Goal: Task Accomplishment & Management: Manage account settings

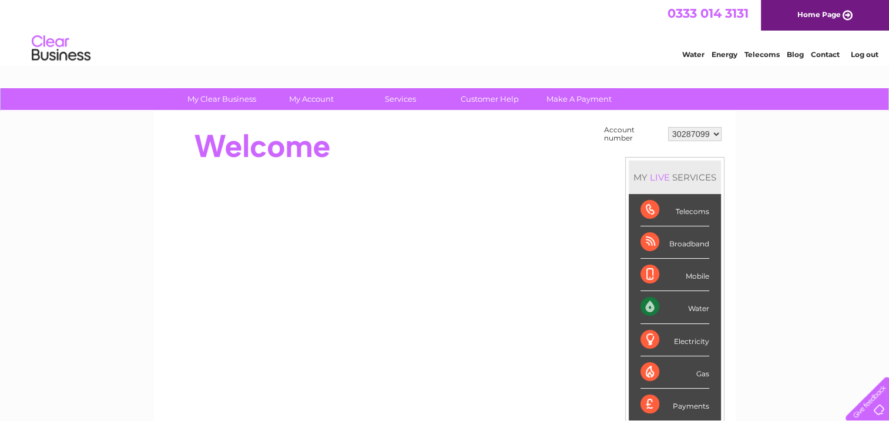
click at [691, 136] on select "30287099 30302677 30302678" at bounding box center [694, 134] width 53 height 14
select select "30302678"
click at [668, 127] on select "30287099 30302677 30302678" at bounding box center [694, 134] width 53 height 14
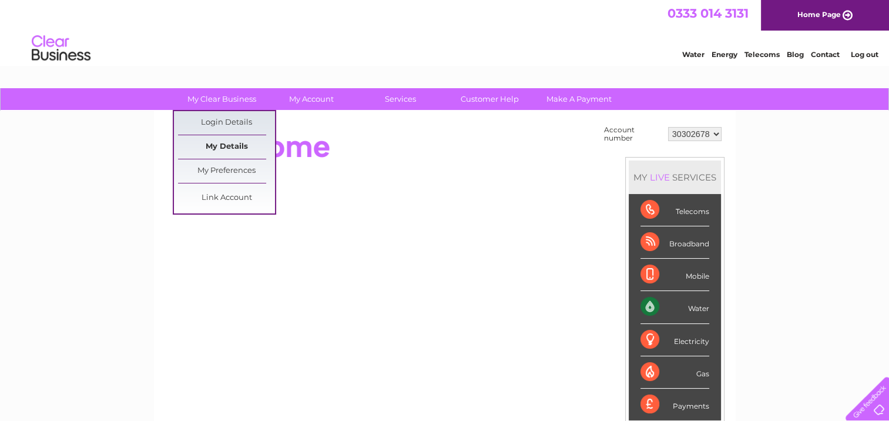
click at [234, 146] on link "My Details" at bounding box center [226, 146] width 97 height 23
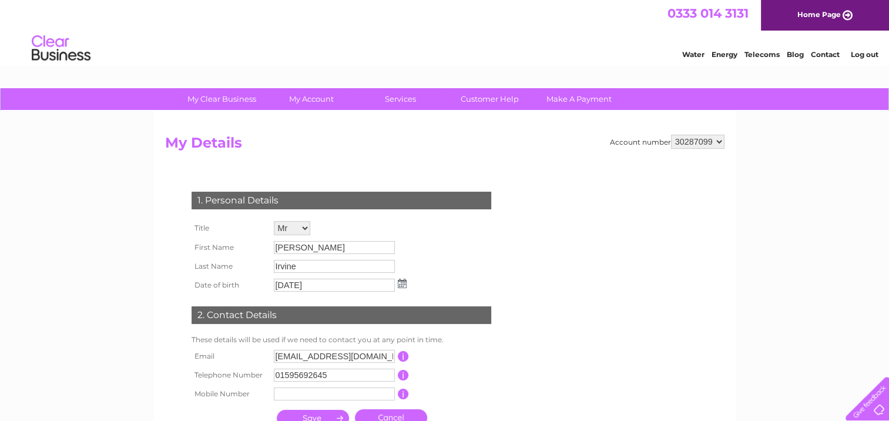
click at [697, 139] on select "30287099 30302677 30302678" at bounding box center [697, 142] width 53 height 14
select select "30302678"
click at [671, 135] on select "30287099 30302677 30302678" at bounding box center [697, 142] width 53 height 14
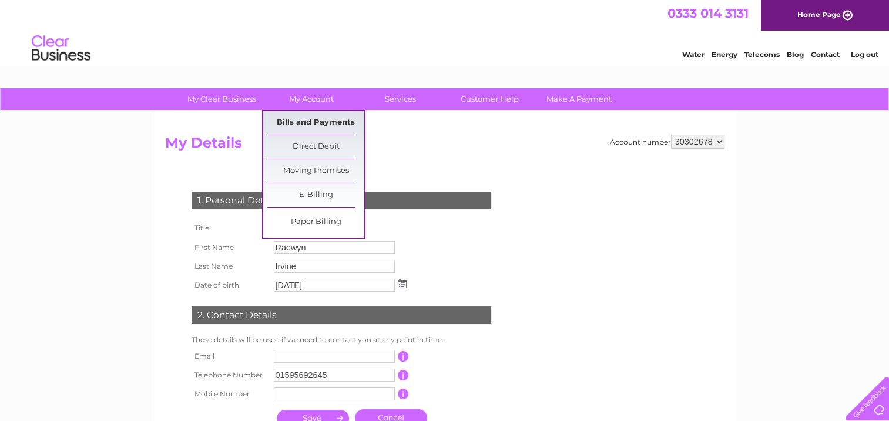
click at [287, 120] on link "Bills and Payments" at bounding box center [315, 122] width 97 height 23
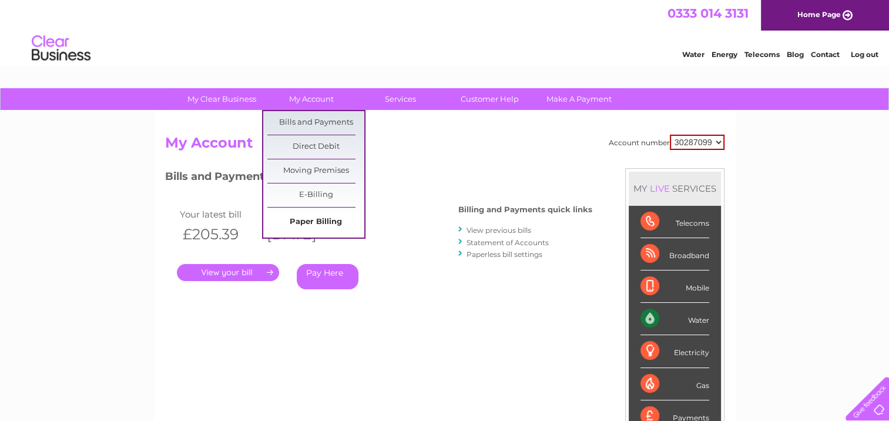
click at [318, 216] on link "Paper Billing" at bounding box center [315, 221] width 97 height 23
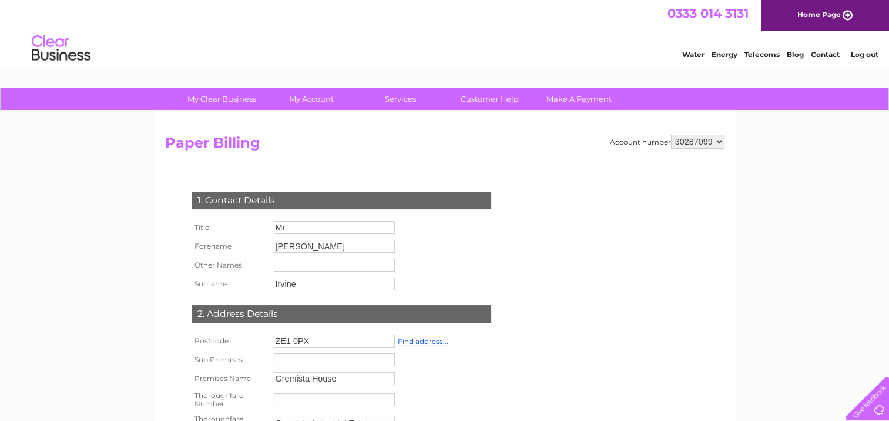
click at [694, 143] on select "30287099 30302677 30302678" at bounding box center [697, 142] width 53 height 14
select select "30302678"
click at [671, 135] on select "30287099 30302677 30302678" at bounding box center [697, 142] width 53 height 14
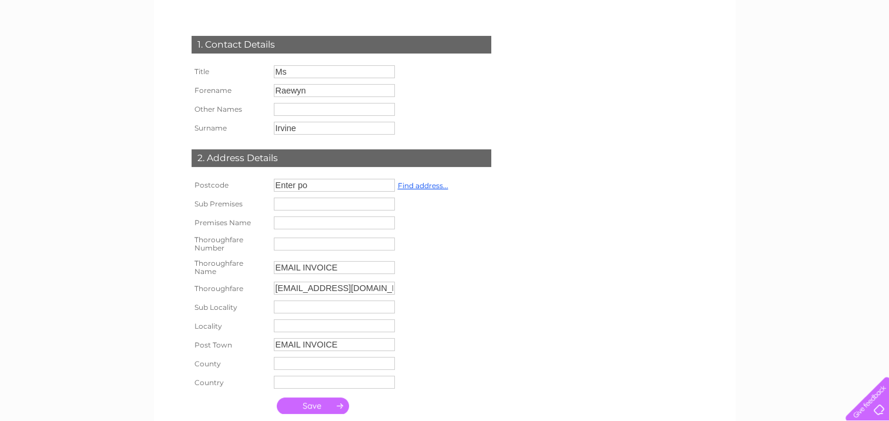
scroll to position [176, 0]
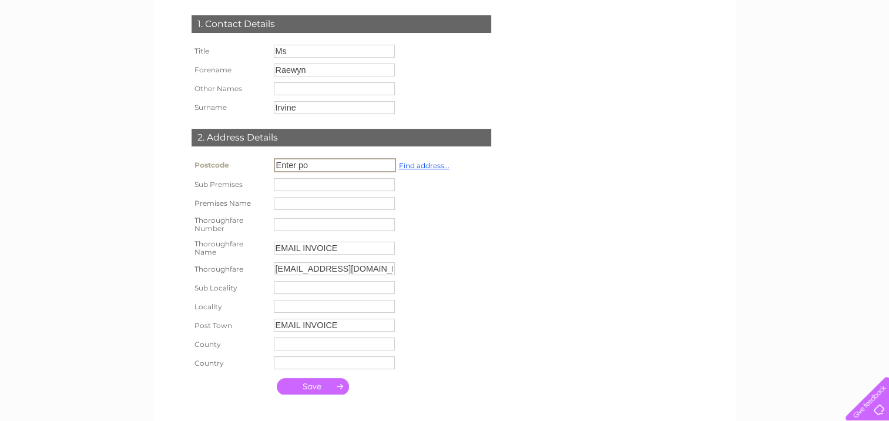
drag, startPoint x: 309, startPoint y: 162, endPoint x: 254, endPoint y: 162, distance: 55.2
click at [254, 162] on tr "Postcode Enter po Find address..." at bounding box center [321, 165] width 264 height 20
click at [421, 164] on link "Find address..." at bounding box center [424, 165] width 51 height 9
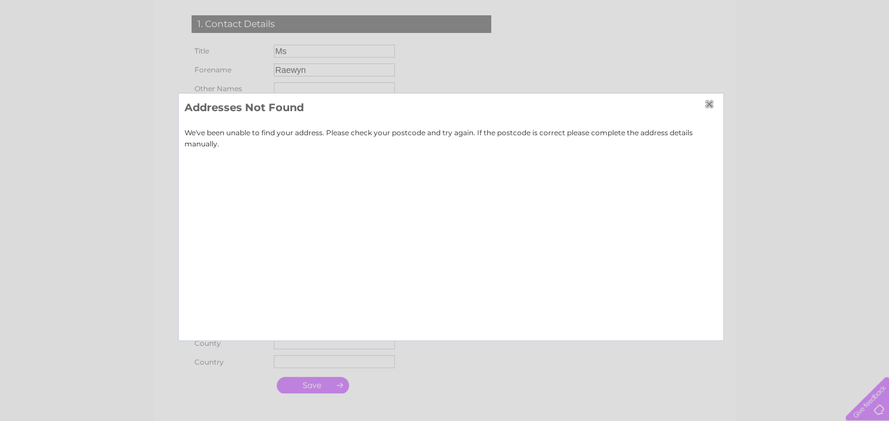
click at [707, 100] on input "button" at bounding box center [710, 103] width 13 height 9
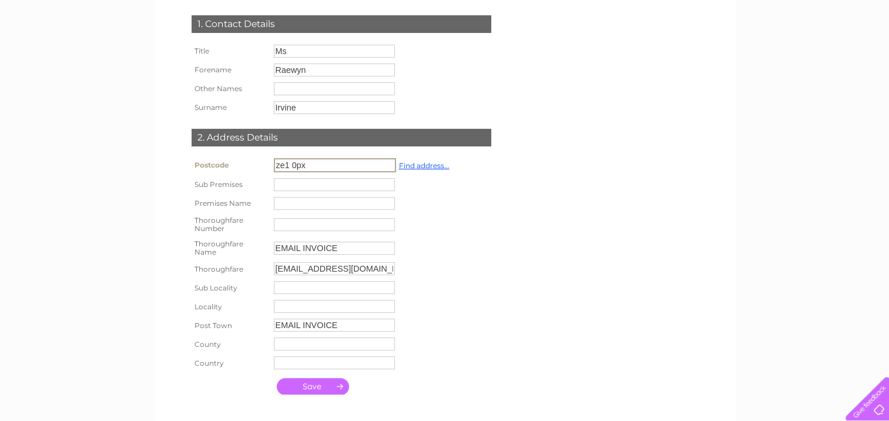
drag, startPoint x: 302, startPoint y: 163, endPoint x: 258, endPoint y: 158, distance: 44.4
click at [254, 161] on tr "Postcode ze1 0px Find address..." at bounding box center [321, 165] width 264 height 20
click at [238, 186] on th "Sub Premises" at bounding box center [230, 184] width 82 height 19
click at [419, 166] on link "Find address..." at bounding box center [423, 164] width 51 height 9
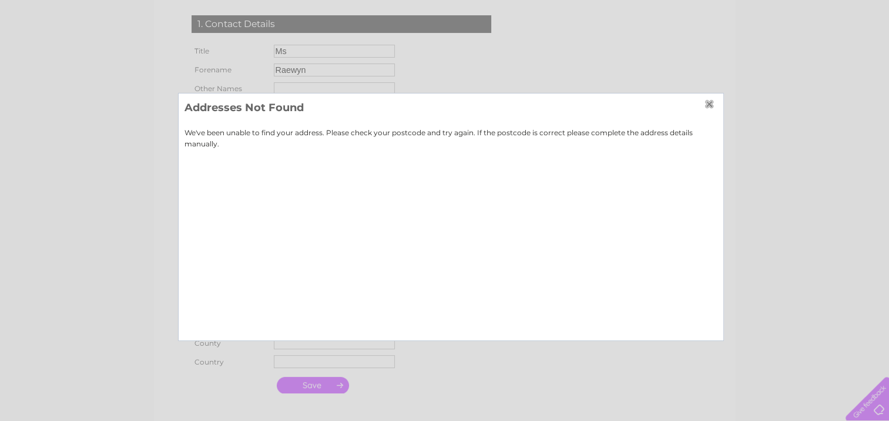
click at [712, 103] on input "button" at bounding box center [710, 103] width 13 height 9
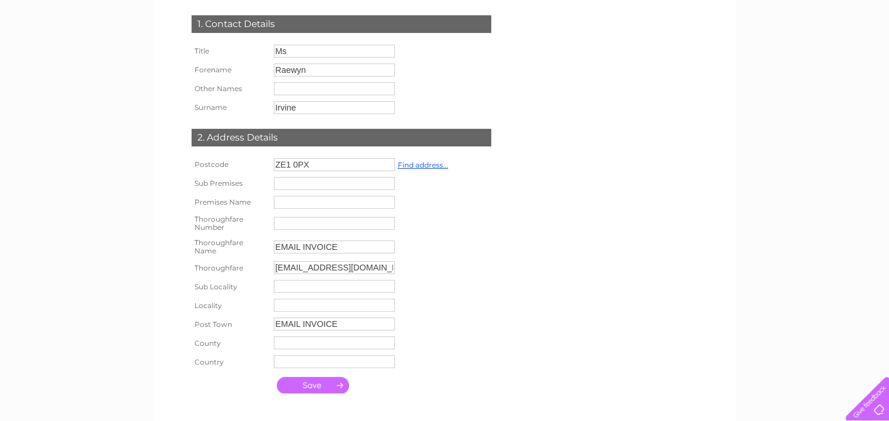
click at [294, 164] on input "ZE1 0PX" at bounding box center [334, 164] width 121 height 13
click at [422, 162] on link "Find address..." at bounding box center [424, 165] width 51 height 9
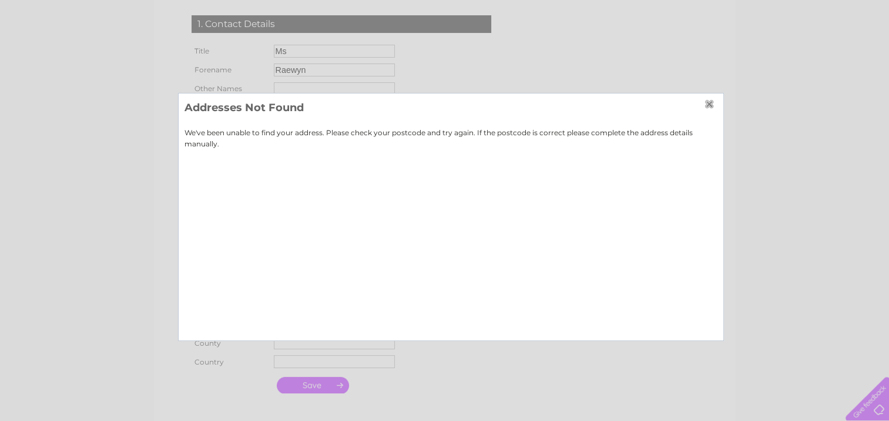
click at [705, 103] on input "button" at bounding box center [710, 103] width 13 height 9
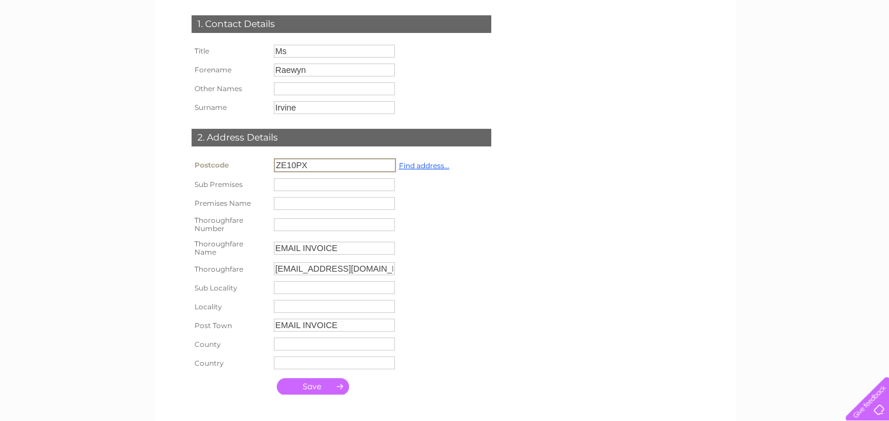
click at [291, 162] on input "ZE10PX" at bounding box center [335, 165] width 122 height 14
type input "ZE1 0PX"
click at [295, 205] on input "text" at bounding box center [334, 203] width 121 height 13
type input "Gremista House"
click at [351, 322] on input "EMAIL INVOICE" at bounding box center [334, 324] width 121 height 13
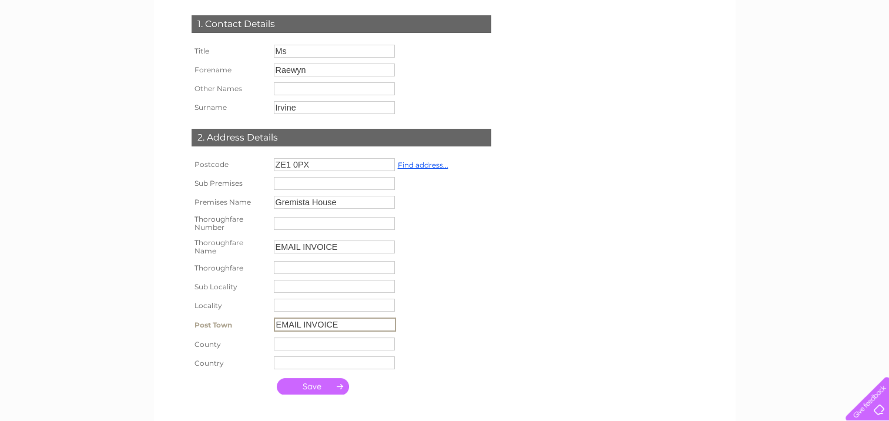
click at [351, 322] on input "EMAIL INVOICE" at bounding box center [335, 324] width 122 height 14
type input "Lerwick"
click at [186, 328] on div "1. Contact Details Title Ms Forename Raewyn Other Names Surname Irvine" at bounding box center [343, 202] width 357 height 396
click at [336, 392] on input "submit" at bounding box center [313, 384] width 72 height 16
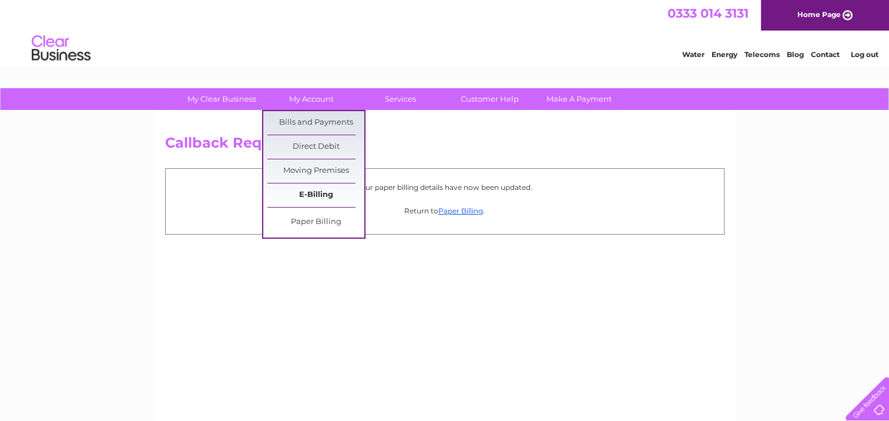
click at [321, 188] on link "E-Billing" at bounding box center [315, 194] width 97 height 23
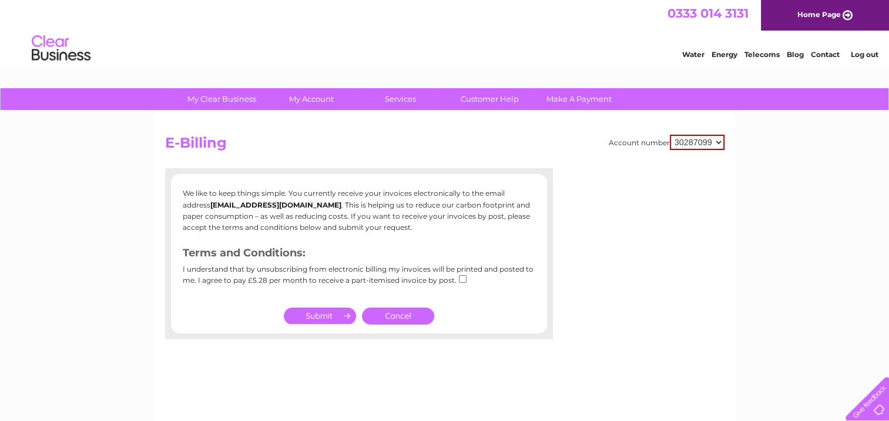
click at [702, 139] on select "30287099 30302677 30302678" at bounding box center [697, 142] width 55 height 15
select select "30302678"
click at [670, 135] on select "30287099 30302677 30302678" at bounding box center [697, 142] width 55 height 15
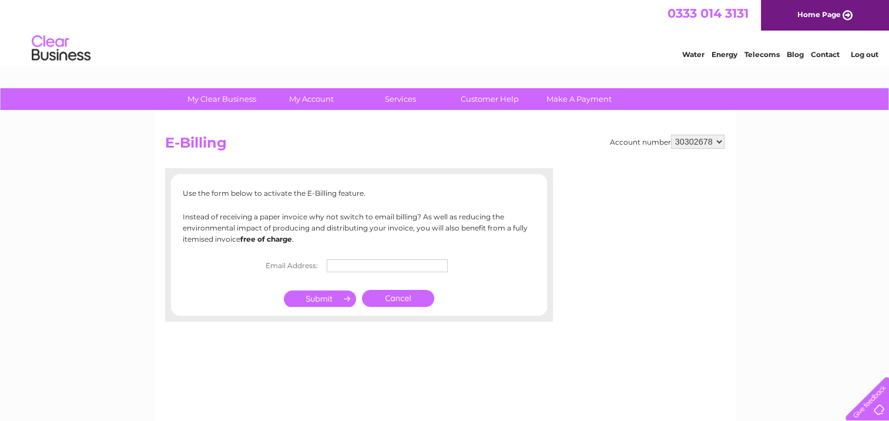
click at [350, 265] on input "text" at bounding box center [387, 265] width 121 height 13
type input "[EMAIL_ADDRESS][DOMAIN_NAME]"
click at [329, 302] on input "submit" at bounding box center [320, 298] width 72 height 16
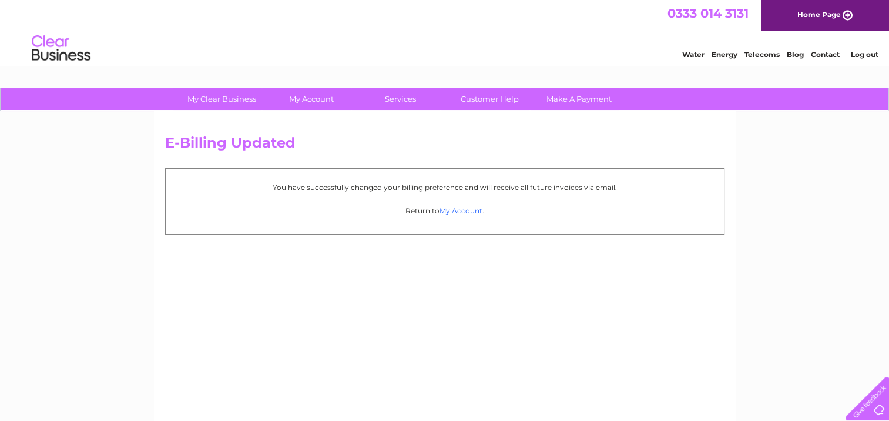
click at [453, 213] on link "My Account" at bounding box center [460, 210] width 43 height 9
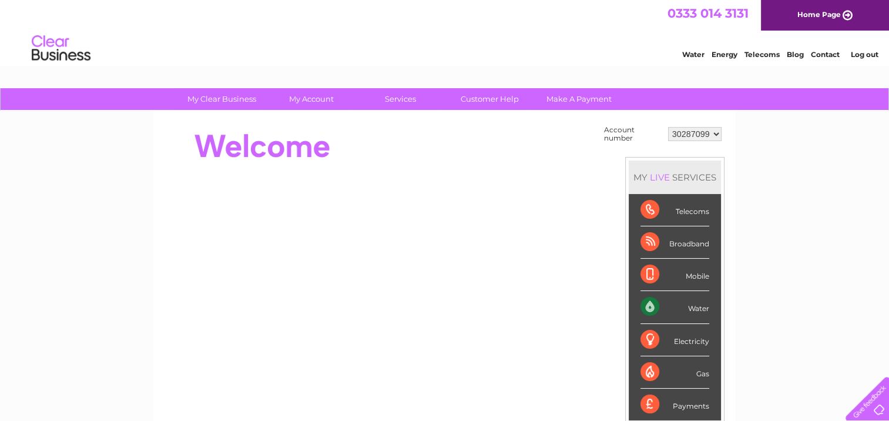
click at [694, 130] on select "30287099 30302677 30302678" at bounding box center [694, 134] width 53 height 14
select select "30302677"
click at [668, 127] on select "30287099 30302677 30302678" at bounding box center [694, 134] width 53 height 14
click at [710, 133] on select "30287099 30302677 30302678" at bounding box center [694, 134] width 53 height 14
select select "30302678"
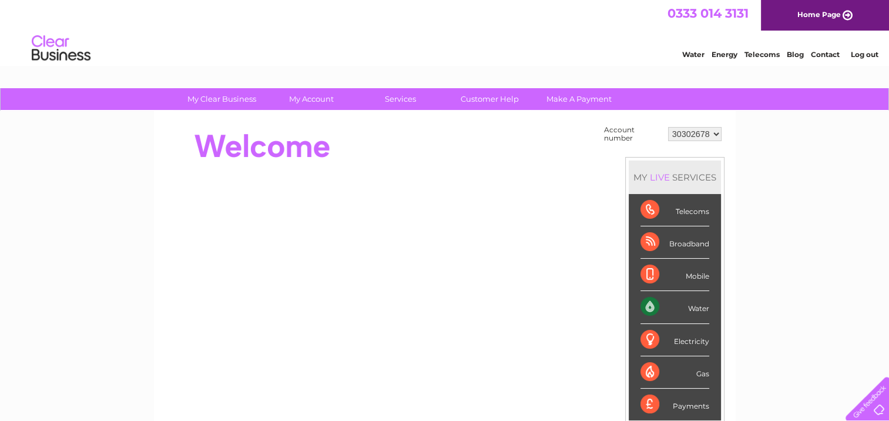
click at [668, 127] on select "30287099 30302677 30302678" at bounding box center [694, 134] width 53 height 14
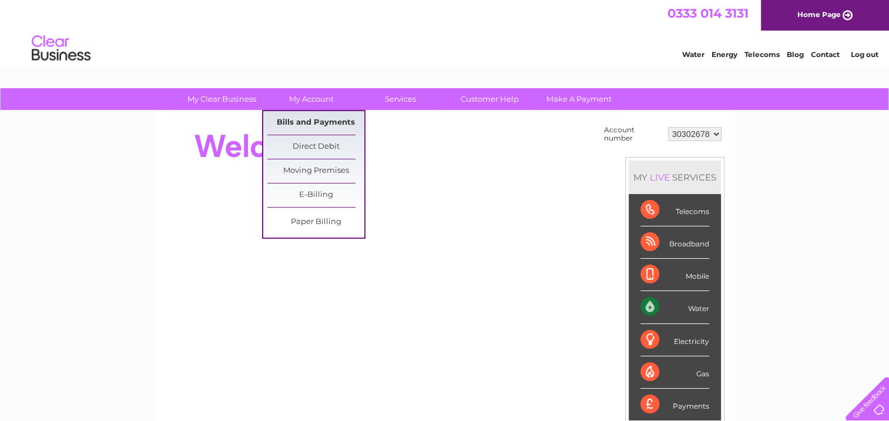
click at [309, 124] on link "Bills and Payments" at bounding box center [315, 122] width 97 height 23
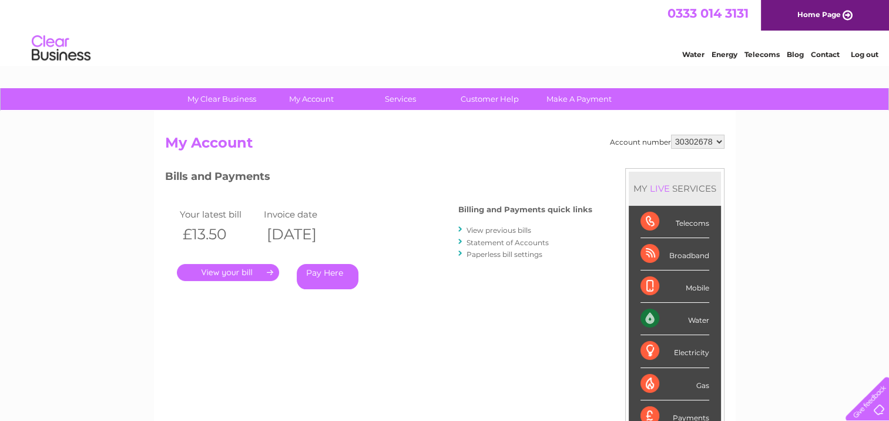
click at [501, 228] on link "View previous bills" at bounding box center [498, 230] width 65 height 9
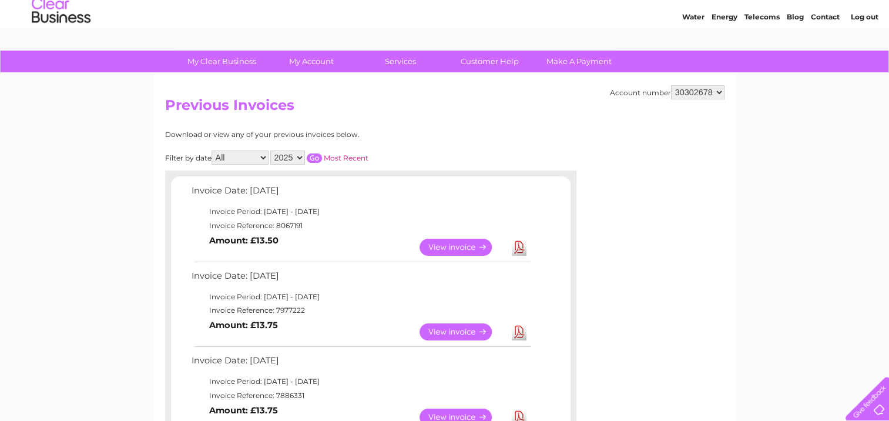
scroll to position [59, 0]
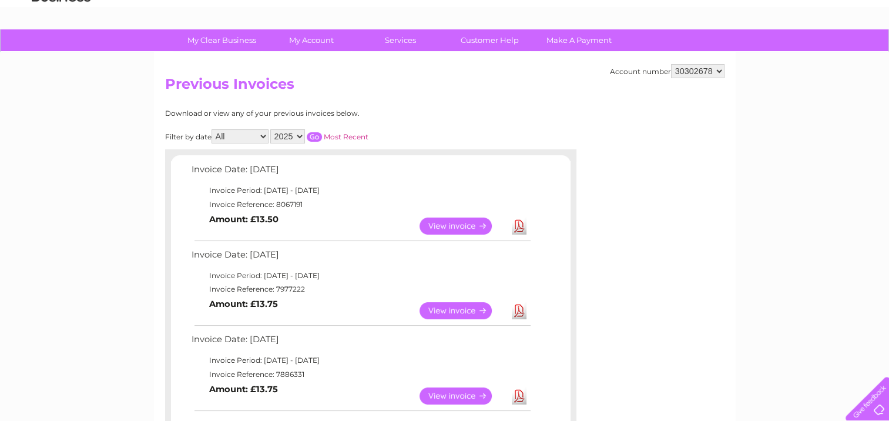
click at [454, 312] on link "View" at bounding box center [462, 310] width 86 height 17
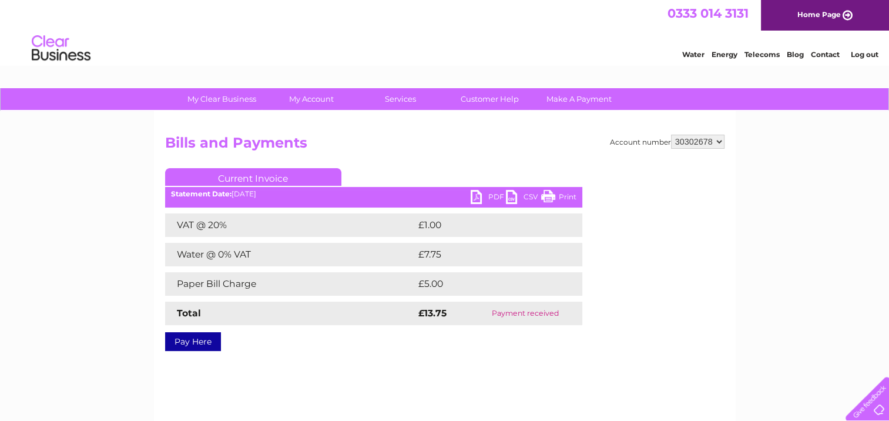
click at [478, 200] on link "PDF" at bounding box center [487, 198] width 35 height 17
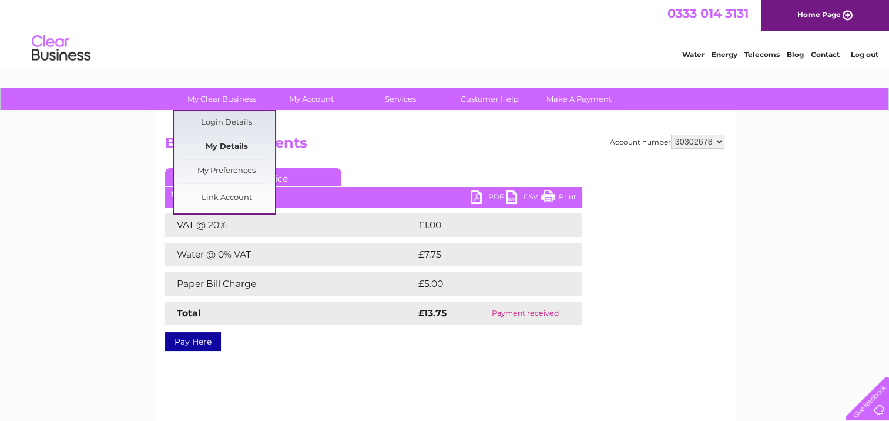
click at [220, 150] on link "My Details" at bounding box center [226, 146] width 97 height 23
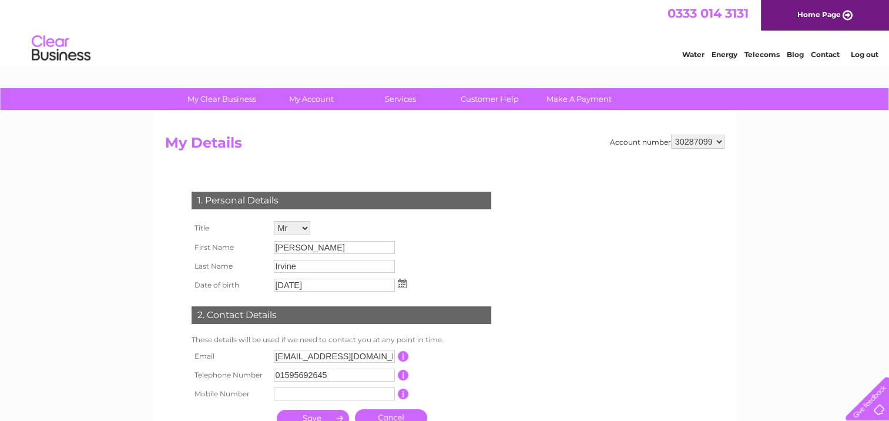
click at [712, 139] on select "30287099 30302677 30302678" at bounding box center [697, 142] width 53 height 14
select select "30302678"
click at [671, 135] on select "30287099 30302677 30302678" at bounding box center [697, 142] width 53 height 14
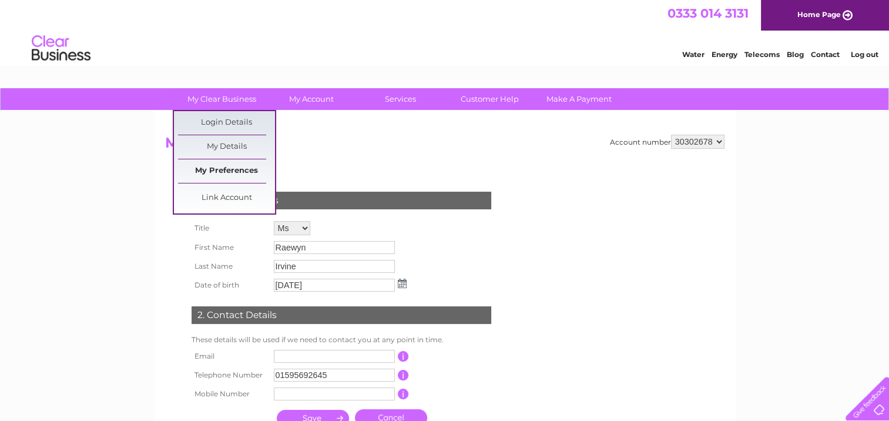
click at [230, 167] on link "My Preferences" at bounding box center [226, 170] width 97 height 23
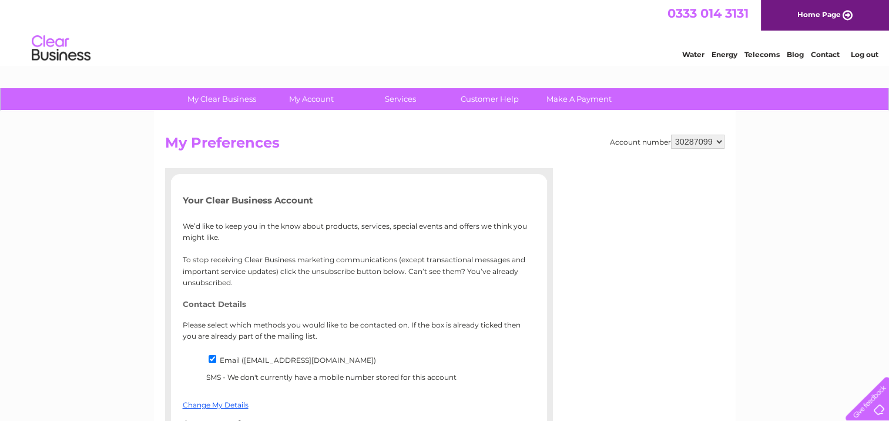
click at [662, 136] on div "Account number 30287099 30302677 30302678" at bounding box center [667, 142] width 115 height 14
click at [700, 137] on select "30287099 30302677 30302678" at bounding box center [697, 142] width 53 height 14
select select "30302678"
click at [671, 135] on select "30287099 30302677 30302678" at bounding box center [697, 142] width 53 height 14
click at [290, 124] on div "Account number 30287099 30302677 30302678 My Preferences Your Clear Business Ac…" at bounding box center [444, 282] width 581 height 343
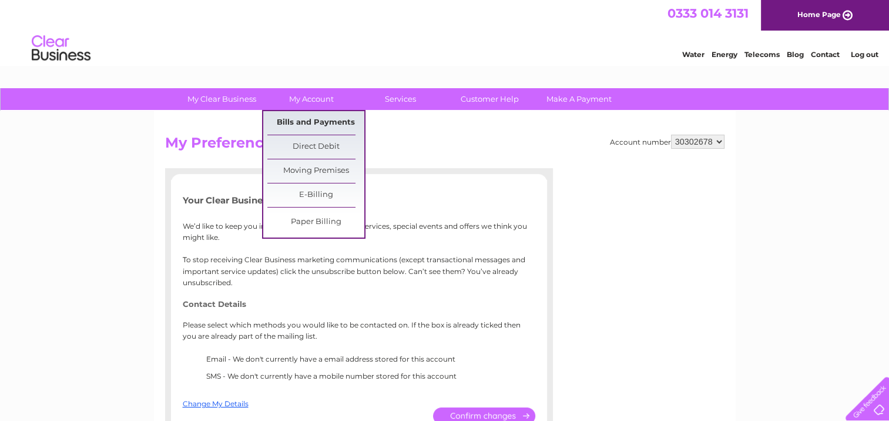
click at [313, 124] on link "Bills and Payments" at bounding box center [315, 122] width 97 height 23
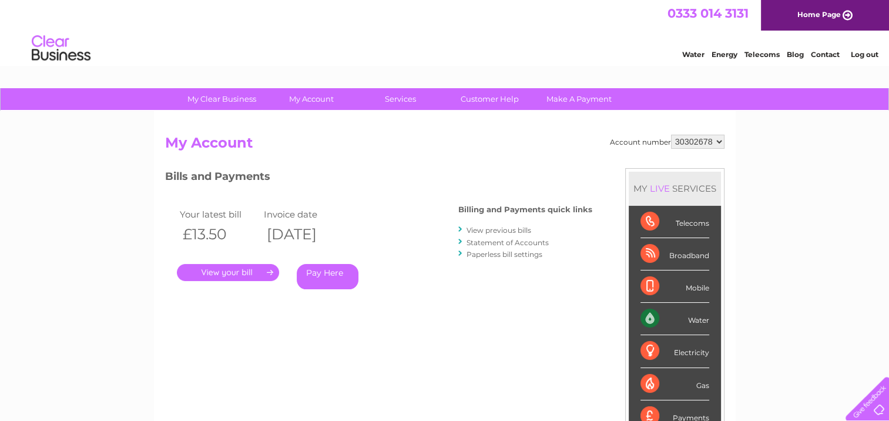
click at [230, 274] on link "." at bounding box center [228, 272] width 102 height 17
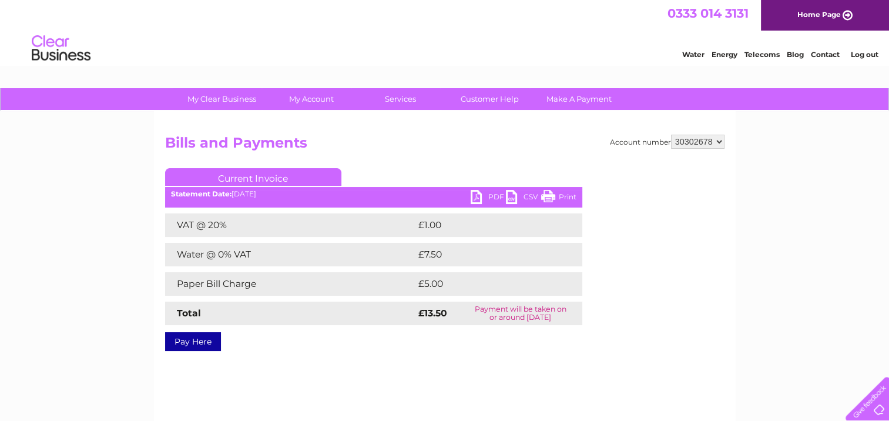
click at [480, 194] on link "PDF" at bounding box center [487, 198] width 35 height 17
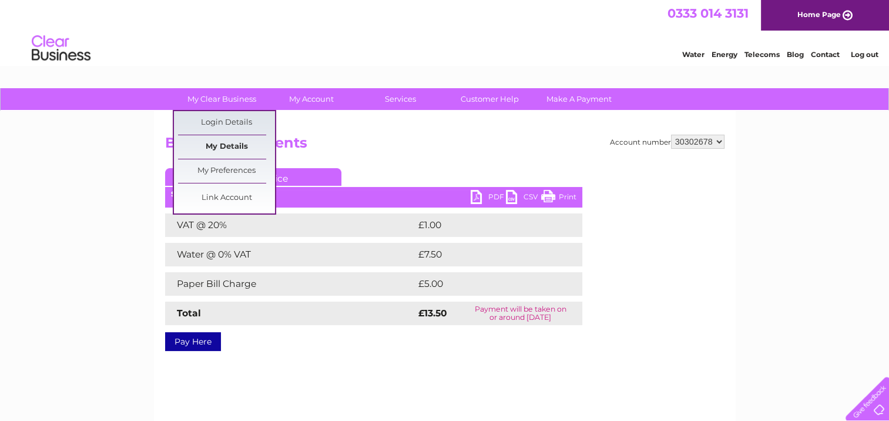
click at [237, 144] on link "My Details" at bounding box center [226, 146] width 97 height 23
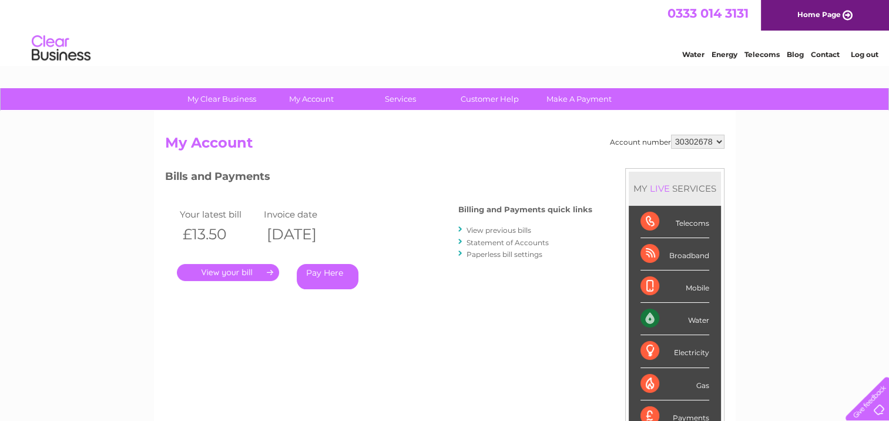
click at [492, 254] on link "Paperless bill settings" at bounding box center [504, 254] width 76 height 9
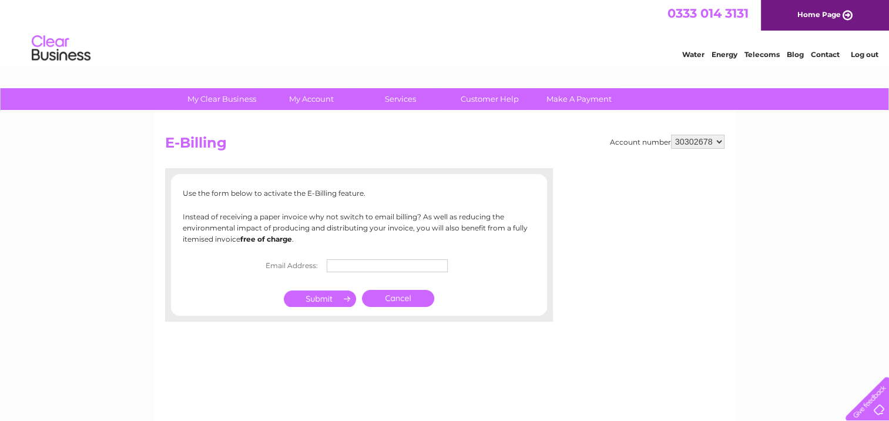
click at [343, 265] on input "text" at bounding box center [387, 265] width 121 height 13
type input "[EMAIL_ADDRESS][DOMAIN_NAME]"
click at [317, 298] on input "submit" at bounding box center [320, 298] width 72 height 16
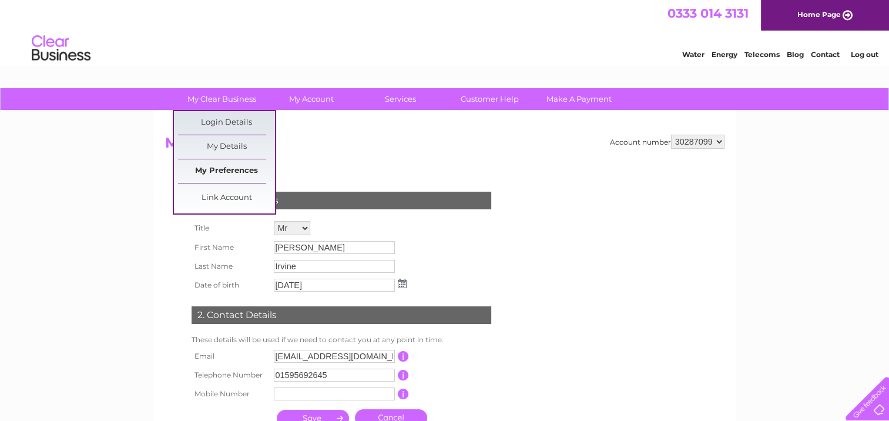
click at [221, 172] on link "My Preferences" at bounding box center [226, 170] width 97 height 23
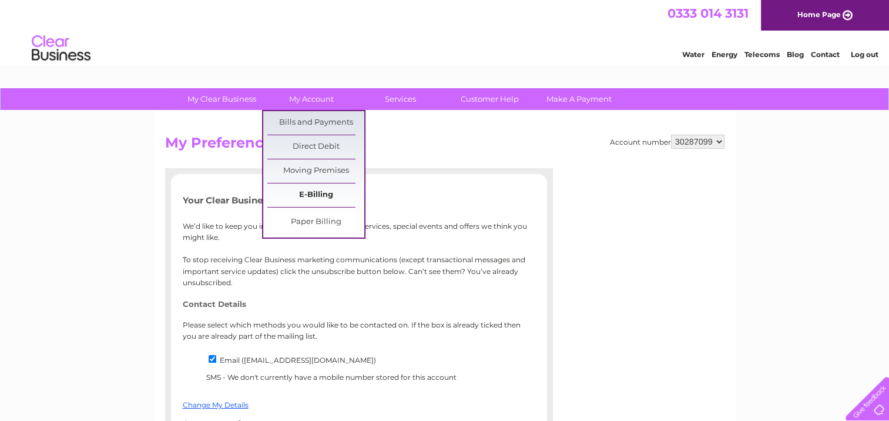
click at [319, 190] on link "E-Billing" at bounding box center [315, 194] width 97 height 23
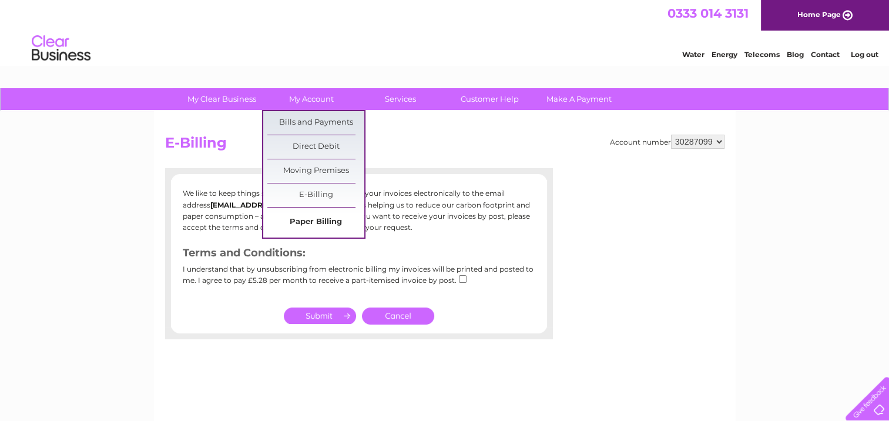
click at [321, 220] on link "Paper Billing" at bounding box center [315, 221] width 97 height 23
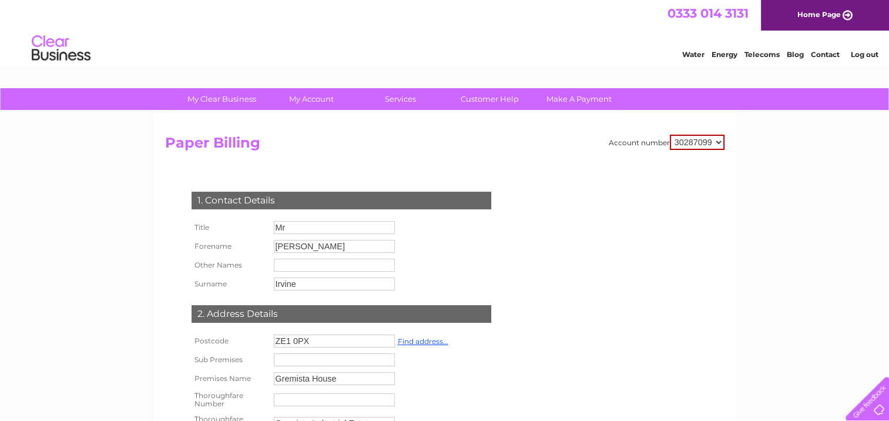
click at [691, 150] on h2 "Paper Billing" at bounding box center [444, 146] width 559 height 22
click at [693, 143] on select "30287099 30302677 30302678" at bounding box center [697, 142] width 55 height 15
select select "30302677"
click at [670, 135] on select "30287099 30302677 30302678" at bounding box center [697, 142] width 55 height 15
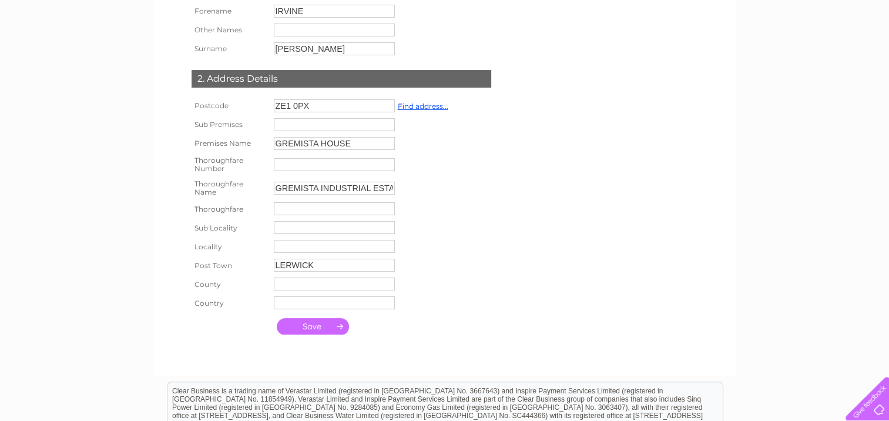
scroll to position [117, 0]
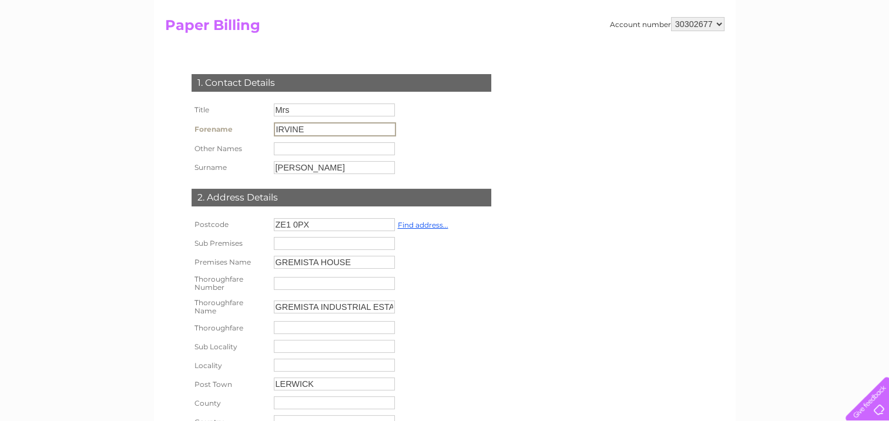
drag, startPoint x: 341, startPoint y: 127, endPoint x: 230, endPoint y: 126, distance: 110.4
click at [230, 126] on tr "Forename IRVINE" at bounding box center [294, 129] width 210 height 20
type input "r"
type input "Raewyn"
type input "Irvine"
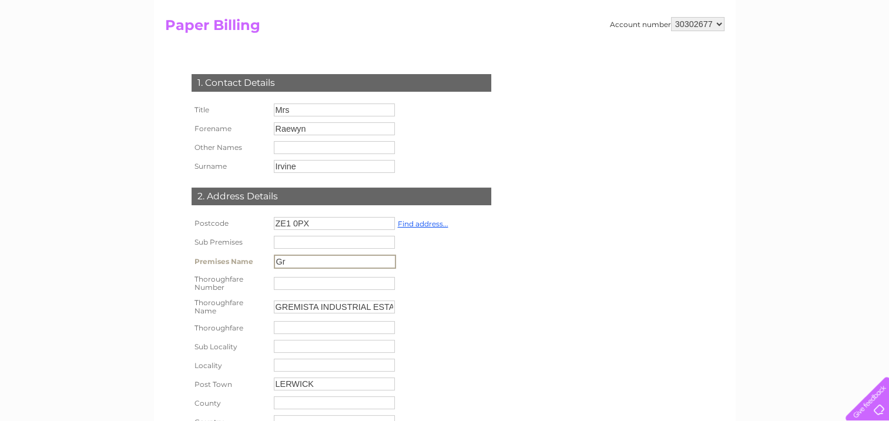
type input "G"
type input "Office 2"
type input "Gremista House"
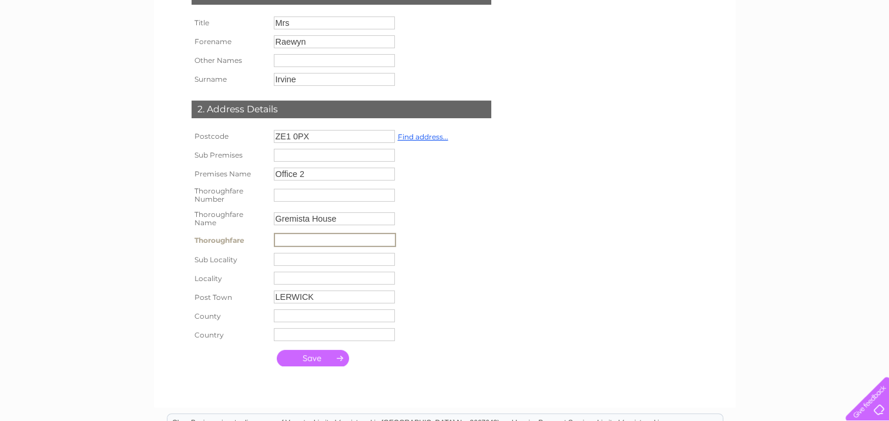
scroll to position [235, 0]
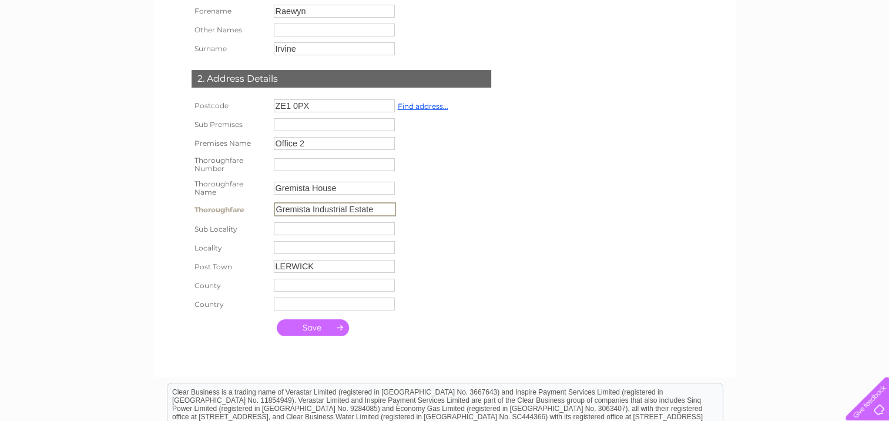
type input "Gremista Industrial Estate"
type input "Lerwick"
type input "Shetland"
click at [494, 207] on div "1. Contact Details Title Mrs Forename Raewyn Other Names Surname Irvine" at bounding box center [343, 143] width 357 height 396
click at [317, 334] on input "submit" at bounding box center [313, 326] width 72 height 16
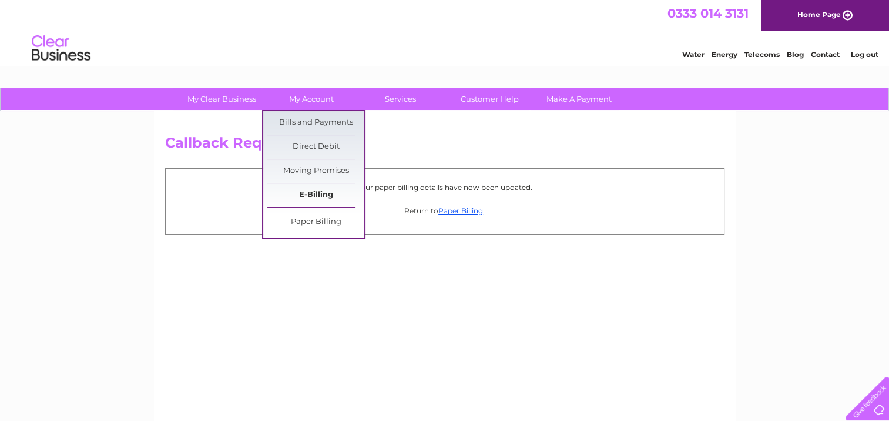
click at [318, 200] on link "E-Billing" at bounding box center [315, 194] width 97 height 23
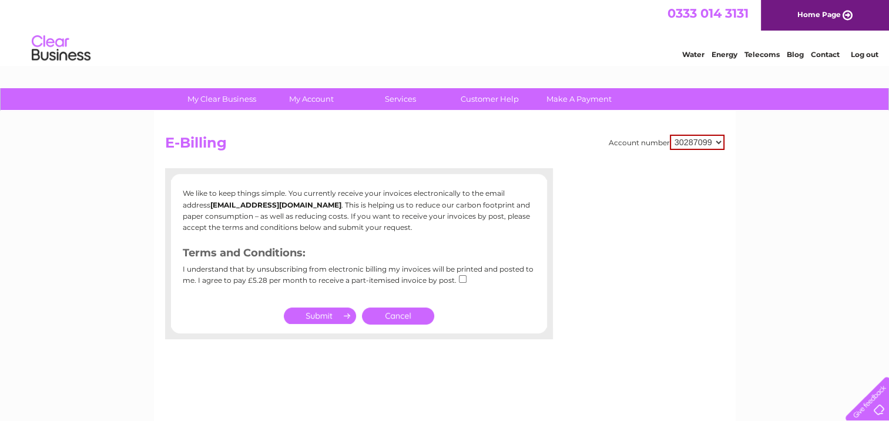
click at [720, 142] on select "30287099 30302677 30302678" at bounding box center [697, 142] width 55 height 15
select select "30302677"
click at [670, 135] on select "30287099 30302677 30302678" at bounding box center [697, 142] width 55 height 15
click at [712, 142] on select "30287099 30302677 30302678" at bounding box center [697, 142] width 53 height 14
select select "30302678"
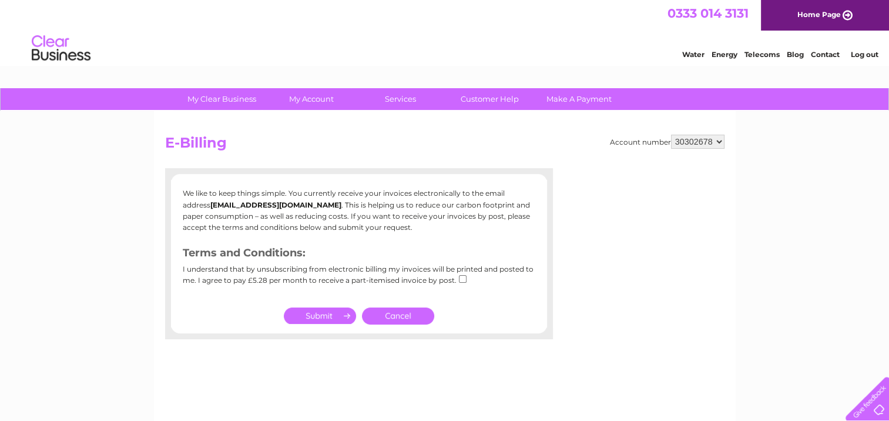
click at [671, 135] on select "30287099 30302677 30302678" at bounding box center [697, 142] width 53 height 14
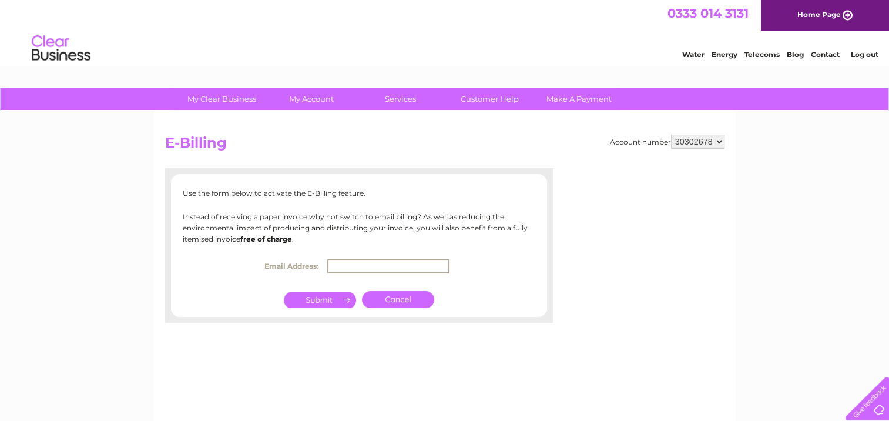
click at [348, 263] on input "text" at bounding box center [388, 266] width 122 height 14
drag, startPoint x: 342, startPoint y: 264, endPoint x: 305, endPoint y: 262, distance: 37.6
click at [307, 263] on tr "Email Address: info@irvine-enterprises.co.uk" at bounding box center [358, 266] width 201 height 20
type input "joanne@irvine-enterprises.co.uk"
click at [337, 301] on input "submit" at bounding box center [320, 299] width 72 height 16
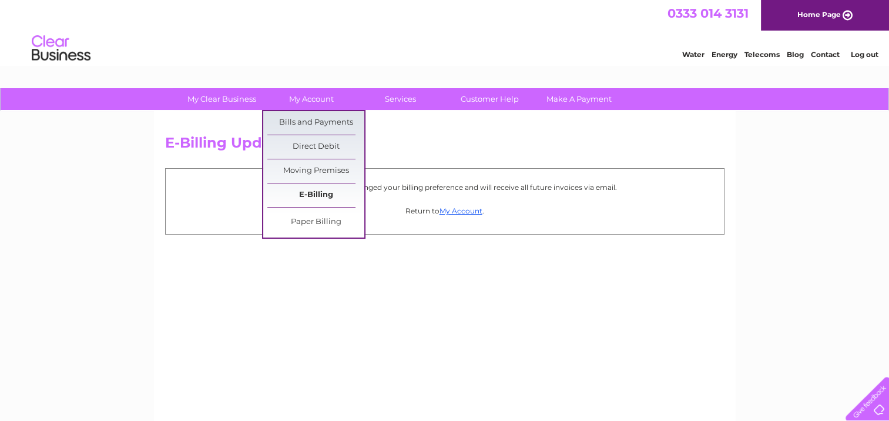
click at [320, 190] on link "E-Billing" at bounding box center [315, 194] width 97 height 23
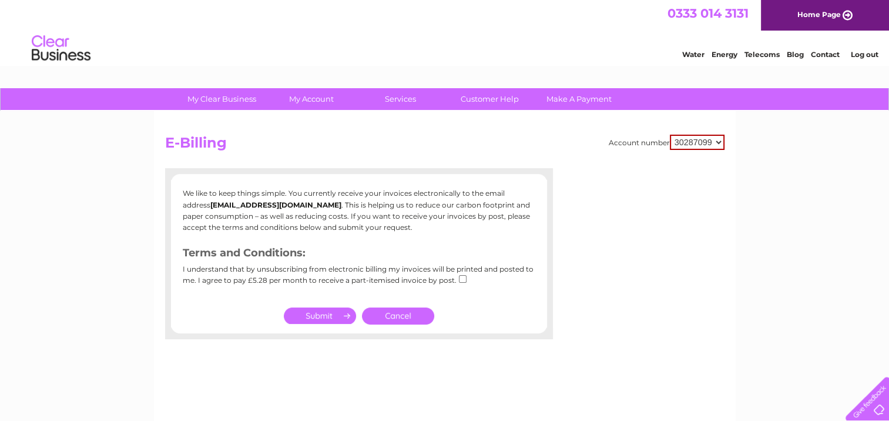
click at [708, 137] on select "30287099 30302677 30302678" at bounding box center [697, 142] width 55 height 15
select select "30302678"
click at [670, 135] on select "30287099 30302677 30302678" at bounding box center [697, 142] width 55 height 15
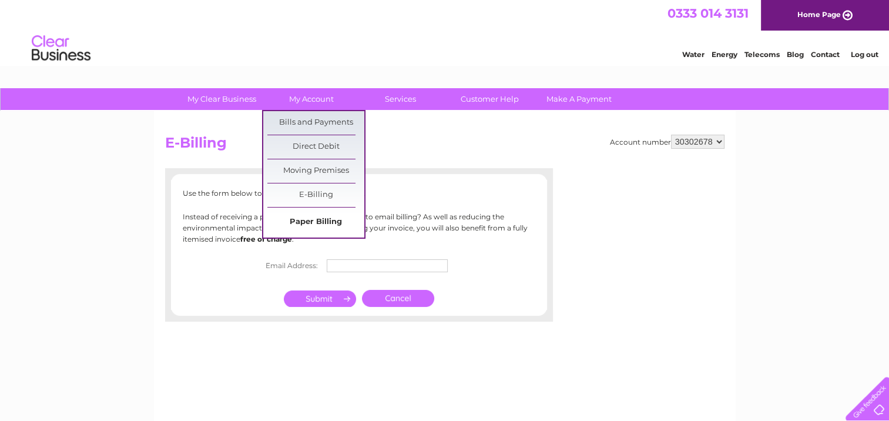
click at [312, 221] on link "Paper Billing" at bounding box center [315, 221] width 97 height 23
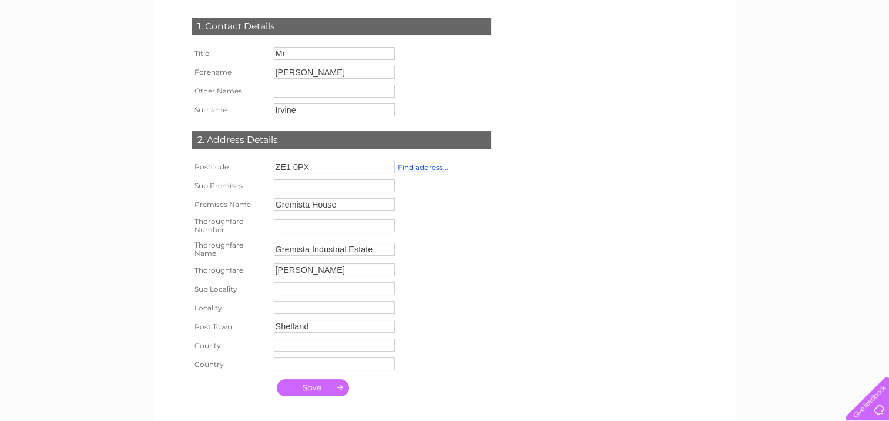
scroll to position [176, 0]
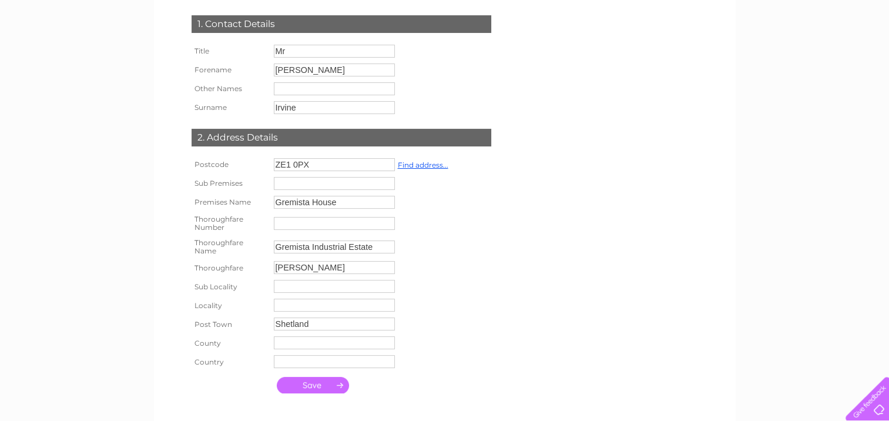
click at [275, 201] on input "Gremista House" at bounding box center [334, 202] width 121 height 13
drag, startPoint x: 374, startPoint y: 204, endPoint x: 307, endPoint y: 209, distance: 67.7
click at [307, 209] on input "Office 1 Gremista House" at bounding box center [335, 203] width 122 height 14
type input "Office 1"
type input "Gremista House"
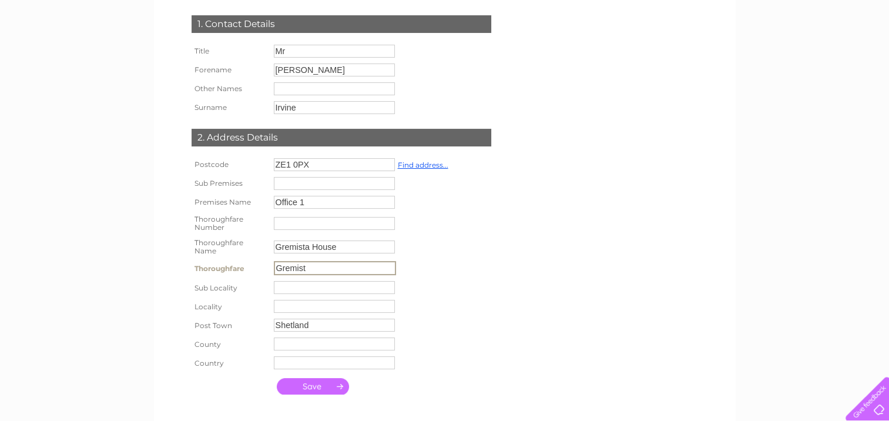
type input "Gremista Industrial Estate"
type input "Shetland"
click at [310, 326] on input "Shetland" at bounding box center [334, 324] width 121 height 13
type input "Lerwick"
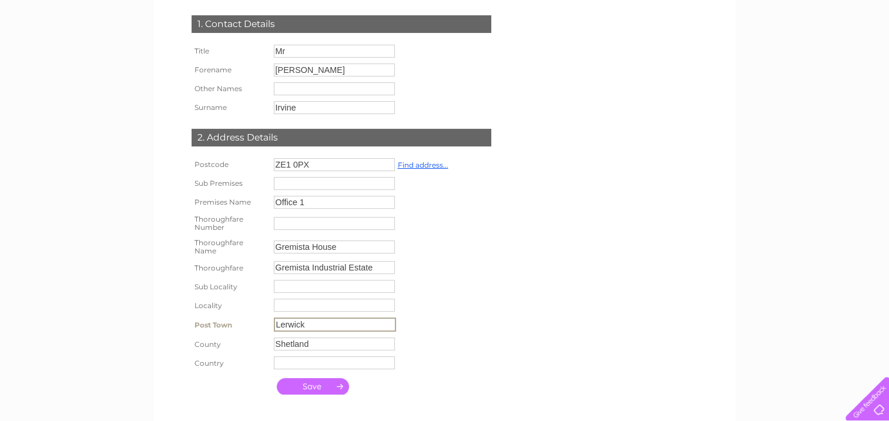
click at [136, 278] on div "My Clear Business Login Details My Details My Preferences Link Account My Accou…" at bounding box center [444, 274] width 889 height 724
click at [305, 386] on input "submit" at bounding box center [313, 384] width 72 height 16
